Goal: Task Accomplishment & Management: Manage account settings

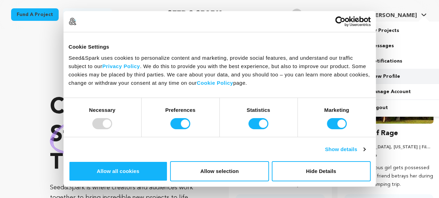
scroll to position [0, 114]
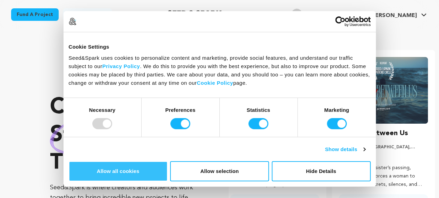
click at [168, 161] on button "Allow all cookies" at bounding box center [118, 171] width 99 height 20
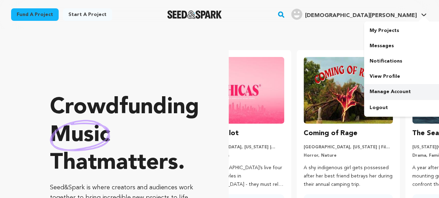
click at [386, 91] on link "Manage Account" at bounding box center [403, 91] width 78 height 15
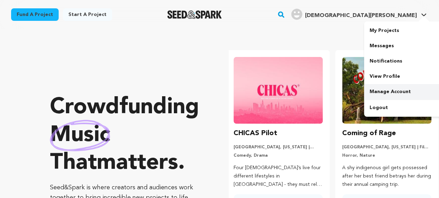
scroll to position [0, 0]
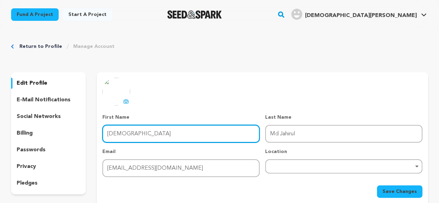
click at [124, 131] on input "[DEMOGRAPHIC_DATA]" at bounding box center [180, 134] width 157 height 18
click at [124, 131] on input "Islam" at bounding box center [180, 134] width 157 height 18
paste input "strategiu"
drag, startPoint x: 136, startPoint y: 134, endPoint x: 121, endPoint y: 134, distance: 14.9
click at [121, 134] on input "strategium" at bounding box center [180, 134] width 157 height 18
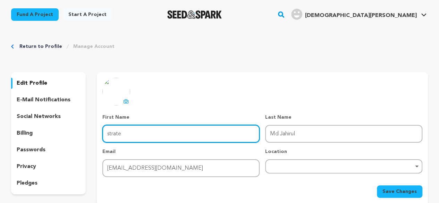
type input "strate"
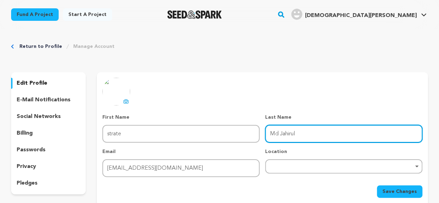
click at [299, 131] on input "Md Jahirul" at bounding box center [343, 134] width 157 height 18
paste input "gium"
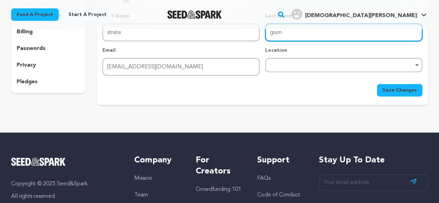
scroll to position [69, 0]
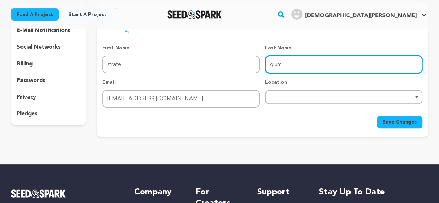
type input "gium"
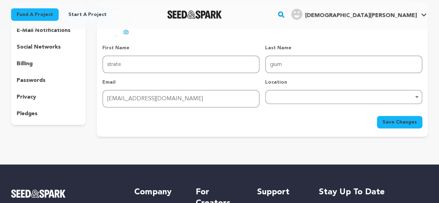
click at [414, 120] on span "Save Changes" at bounding box center [399, 122] width 34 height 7
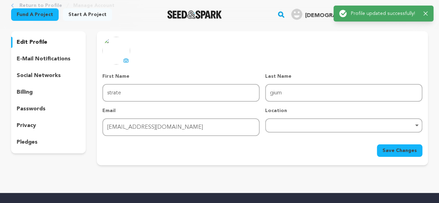
scroll to position [35, 0]
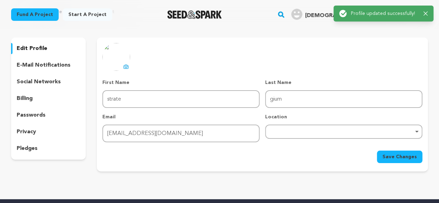
click at [37, 48] on p "edit profile" at bounding box center [32, 48] width 31 height 8
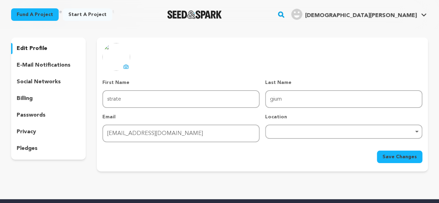
click at [29, 50] on p "edit profile" at bounding box center [32, 48] width 31 height 8
click at [39, 49] on p "edit profile" at bounding box center [32, 48] width 31 height 8
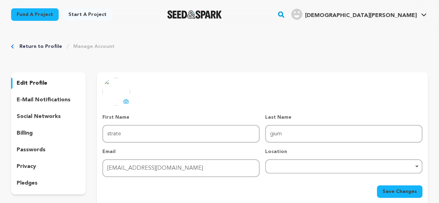
click at [35, 130] on div "billing" at bounding box center [48, 133] width 75 height 11
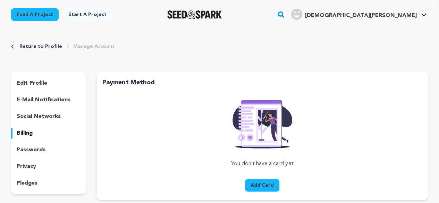
click at [45, 112] on div "social networks" at bounding box center [48, 116] width 75 height 11
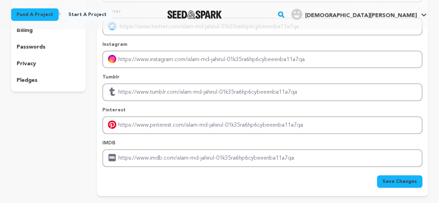
scroll to position [139, 0]
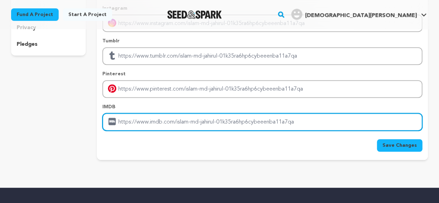
click at [142, 124] on input "Enter IMDB profile link" at bounding box center [262, 122] width 320 height 18
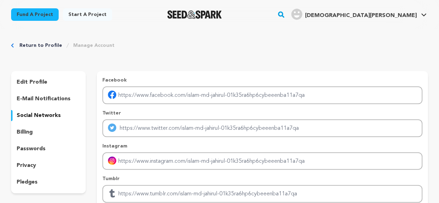
scroll to position [0, 0]
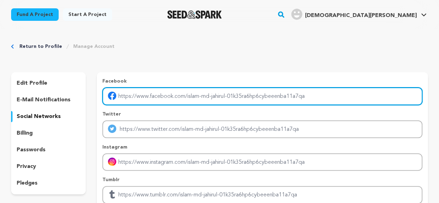
click at [152, 96] on input "Enter facebook profile link" at bounding box center [262, 96] width 320 height 18
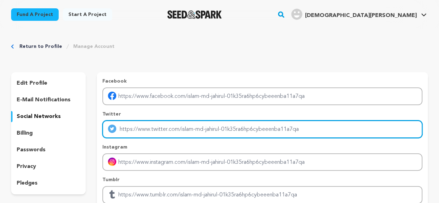
click at [148, 129] on input "Enter twitter profile link" at bounding box center [262, 129] width 320 height 18
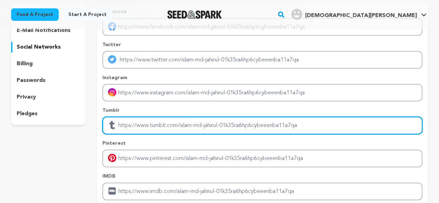
click at [152, 127] on input "Enter tubmlr profile link" at bounding box center [262, 126] width 320 height 18
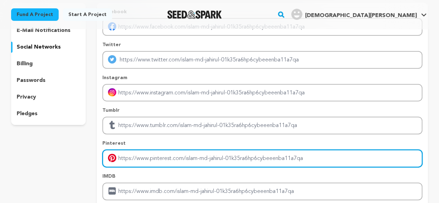
click at [159, 156] on input "Enter pinterest profile link" at bounding box center [262, 158] width 320 height 18
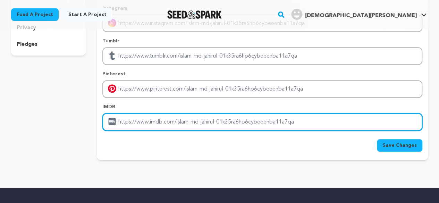
click at [153, 120] on input "Enter IMDB profile link" at bounding box center [262, 122] width 320 height 18
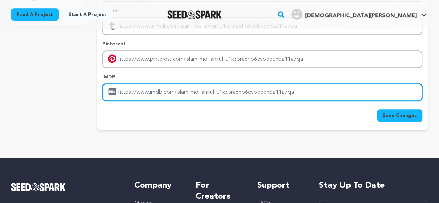
scroll to position [173, 0]
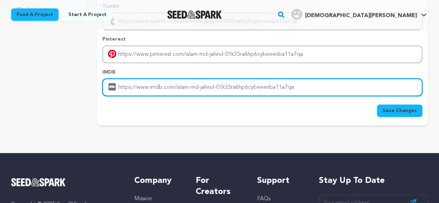
paste input "https://www.strategium.ru/"
type input "https://www.strategium.ru/"
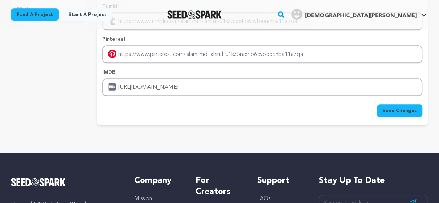
click at [393, 109] on span "Save Changes" at bounding box center [399, 110] width 34 height 7
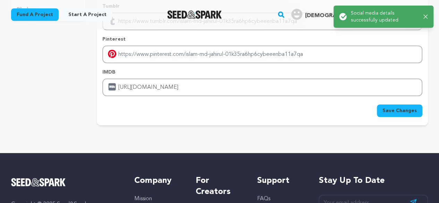
click at [431, 15] on div "Success: Info: Warning: Error: Social media details successfully updated Close …" at bounding box center [383, 17] width 100 height 22
click at [428, 15] on div "Success: Info: Warning: Error: Social media details successfully updated Close …" at bounding box center [383, 17] width 100 height 22
click at [425, 15] on icon "button" at bounding box center [425, 17] width 5 height 5
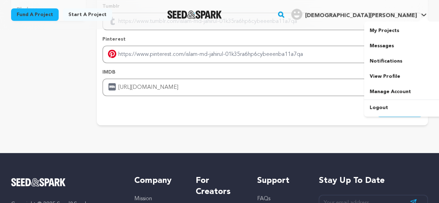
click at [413, 15] on span "Islam M." at bounding box center [361, 16] width 112 height 6
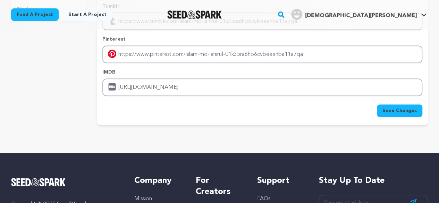
click at [413, 14] on span "Islam M." at bounding box center [361, 16] width 112 height 6
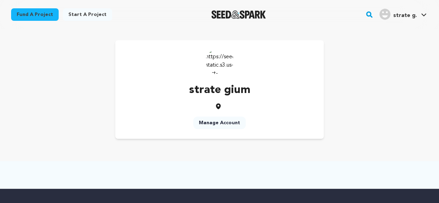
click at [229, 122] on link "Manage Account" at bounding box center [219, 123] width 52 height 12
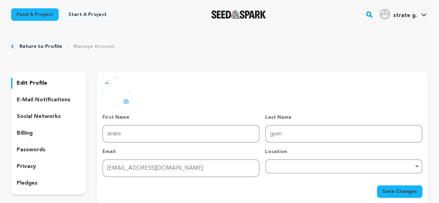
click at [45, 116] on p "social networks" at bounding box center [39, 116] width 44 height 8
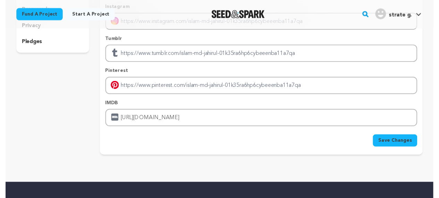
scroll to position [104, 0]
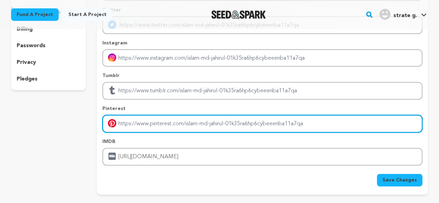
click at [145, 120] on input "Enter pinterest profile link" at bounding box center [262, 124] width 320 height 18
paste input "[URL][DOMAIN_NAME]"
type input "[URL][DOMAIN_NAME]"
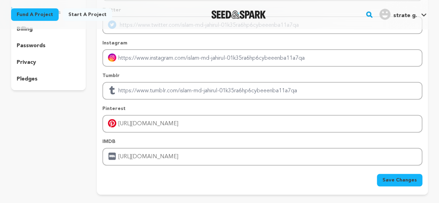
click at [396, 178] on span "Save Changes" at bounding box center [399, 180] width 34 height 7
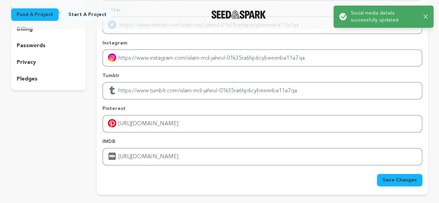
click at [426, 15] on icon "button" at bounding box center [425, 17] width 5 height 5
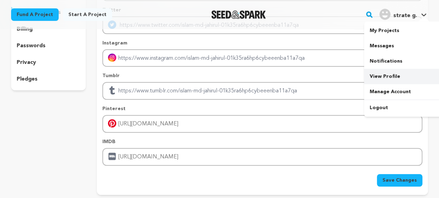
click at [390, 75] on link "View Profile" at bounding box center [403, 76] width 78 height 15
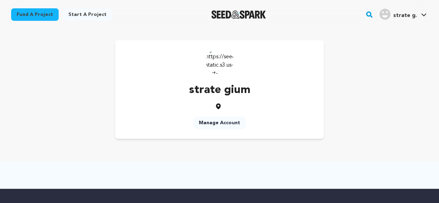
click at [76, 15] on link "Start a project" at bounding box center [87, 14] width 49 height 12
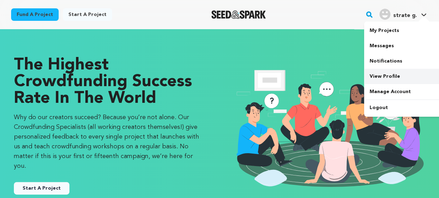
click at [384, 75] on link "View Profile" at bounding box center [403, 76] width 78 height 15
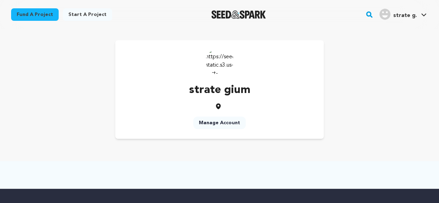
click at [191, 120] on div "strate gium Manage Account" at bounding box center [219, 89] width 208 height 99
click at [193, 124] on div "strate gium Manage Account" at bounding box center [219, 89] width 208 height 99
click at [237, 120] on link "Manage Account" at bounding box center [219, 123] width 52 height 12
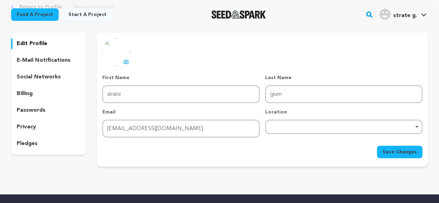
scroll to position [104, 0]
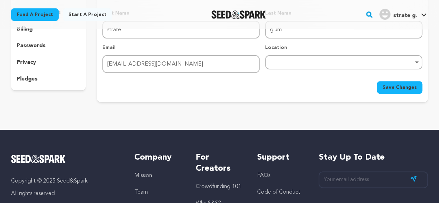
click at [300, 65] on div "Remove item" at bounding box center [343, 62] width 157 height 14
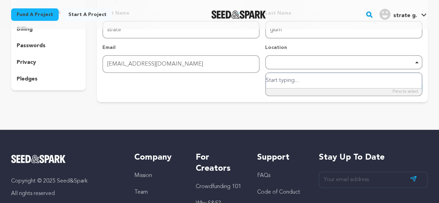
click at [298, 79] on input "search" at bounding box center [344, 81] width 156 height 16
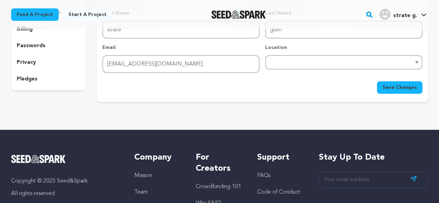
click at [286, 59] on div "Remove item" at bounding box center [343, 62] width 157 height 14
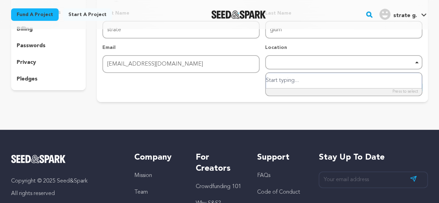
click at [288, 82] on input "search" at bounding box center [344, 81] width 156 height 16
paste input "[URL][DOMAIN_NAME]"
type input "[URL][DOMAIN_NAME]"
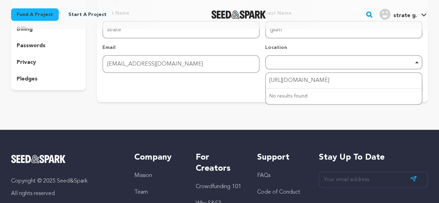
click at [298, 118] on div "Return to Profile Manage Account edit profile e-mail notifications social netwo…" at bounding box center [219, 22] width 439 height 194
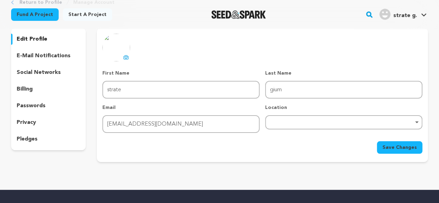
scroll to position [35, 0]
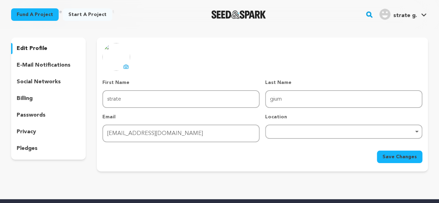
click at [48, 81] on p "social networks" at bounding box center [39, 82] width 44 height 8
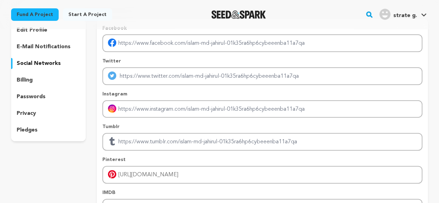
scroll to position [35, 0]
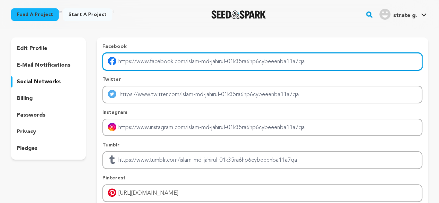
click at [136, 61] on input "Enter facebook profile link" at bounding box center [262, 62] width 320 height 18
paste input "https://www.strategium.ru/"
type input "https://www.strategium.ru/"
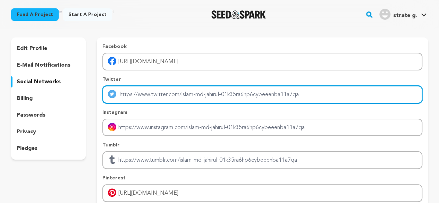
click at [135, 91] on input "Enter twitter profile link" at bounding box center [262, 95] width 320 height 18
paste input "https://www.strategium.ru/"
type input "https://www.strategium.ru/"
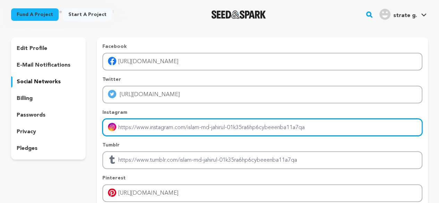
click at [134, 122] on input "Enter instagram handle link" at bounding box center [262, 128] width 320 height 18
paste input "https://www.strategium.ru/"
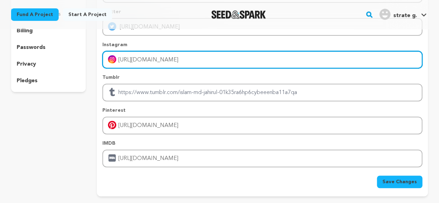
scroll to position [104, 0]
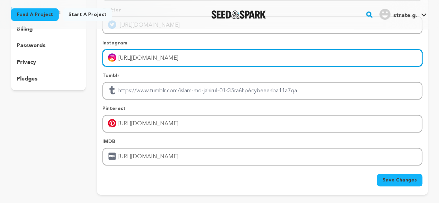
type input "https://www.strategium.ru/"
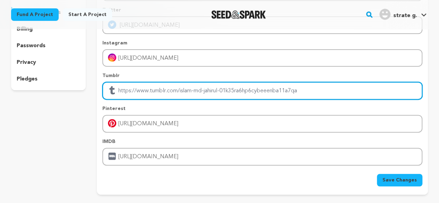
click at [135, 89] on input "Enter tubmlr profile link" at bounding box center [262, 91] width 320 height 18
paste input "https://www.strategium.ru/"
type input "https://www.strategium.ru/"
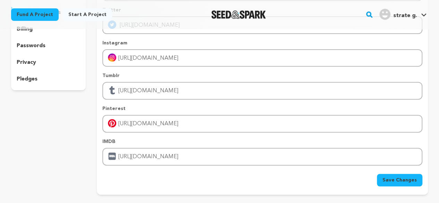
click at [400, 181] on span "Save Changes" at bounding box center [399, 180] width 34 height 7
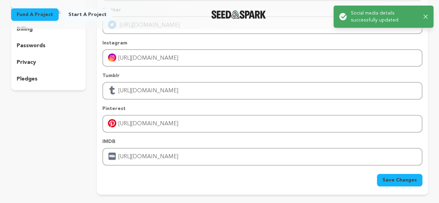
click at [425, 12] on div "Success: Info: Warning: Error: Social media details successfully updated Close …" at bounding box center [383, 17] width 89 height 14
click at [423, 16] on icon "button" at bounding box center [425, 17] width 5 height 5
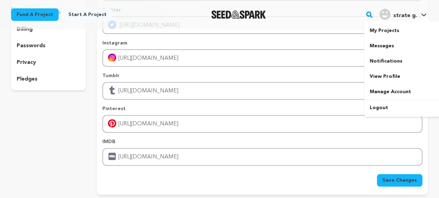
click at [411, 17] on span "strate g." at bounding box center [405, 16] width 24 height 6
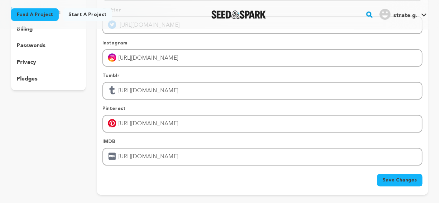
click at [411, 17] on span "strate g." at bounding box center [405, 16] width 24 height 6
